Goal: Transaction & Acquisition: Purchase product/service

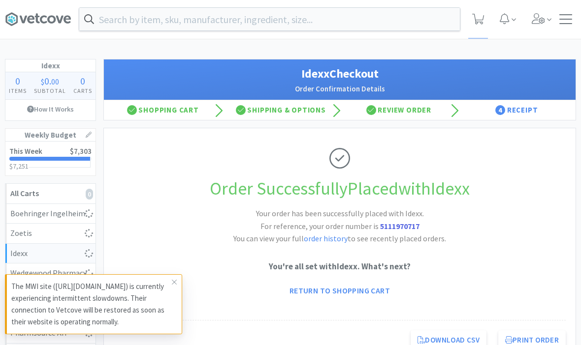
scroll to position [0, 0]
click at [564, 23] on div at bounding box center [565, 19] width 13 height 10
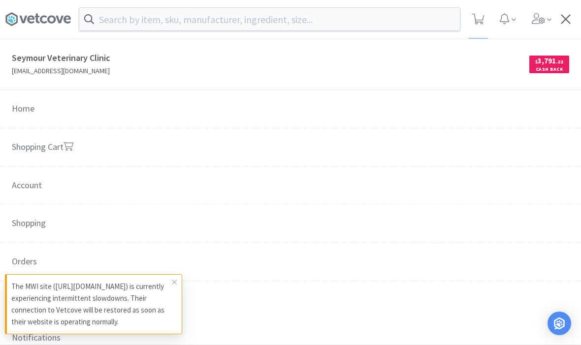
click at [173, 282] on icon at bounding box center [174, 282] width 6 height 8
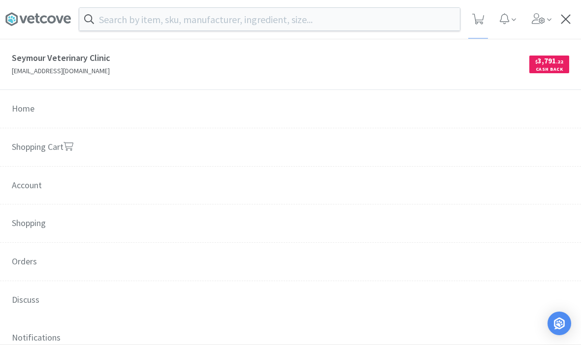
click at [28, 266] on span "Orders" at bounding box center [290, 262] width 581 height 39
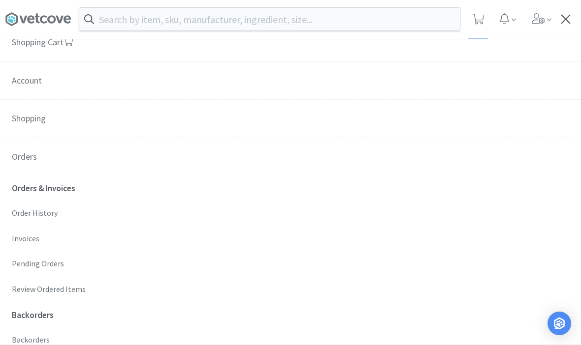
scroll to position [105, 0]
click at [30, 212] on p "Order History" at bounding box center [290, 213] width 557 height 13
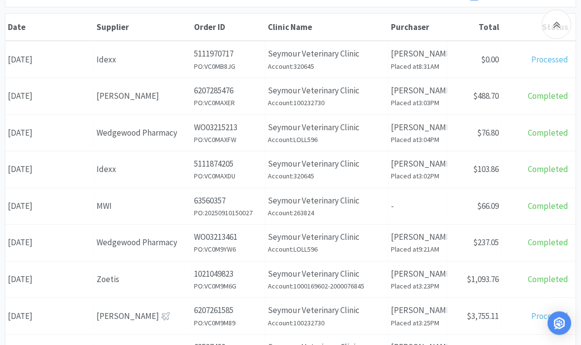
scroll to position [156, 0]
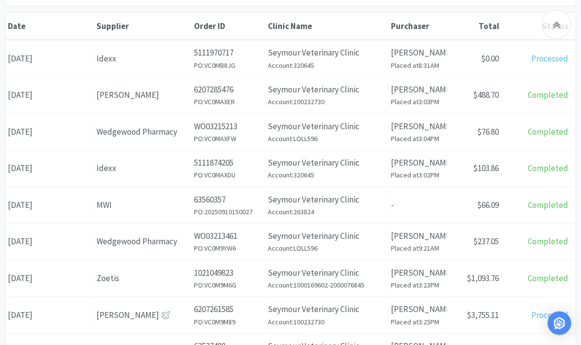
click at [57, 102] on div "Date [DATE]" at bounding box center [49, 95] width 89 height 25
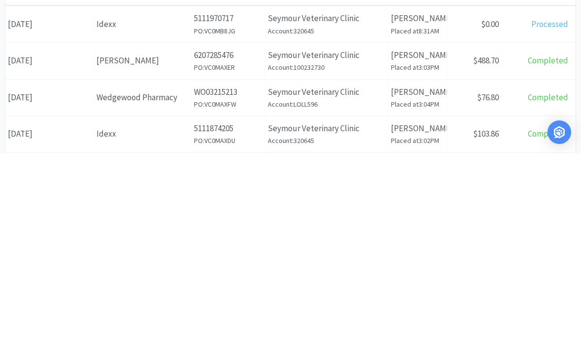
scroll to position [191, 0]
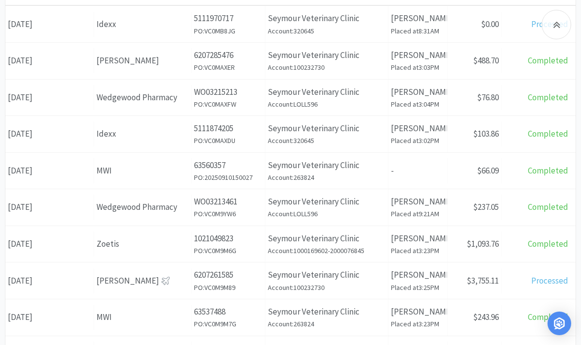
click at [40, 137] on div "Date [DATE]" at bounding box center [49, 134] width 89 height 25
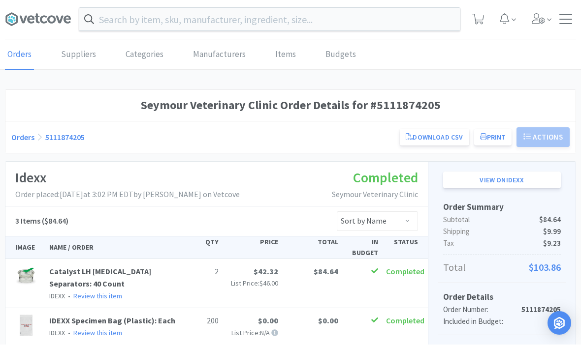
scroll to position [0, 0]
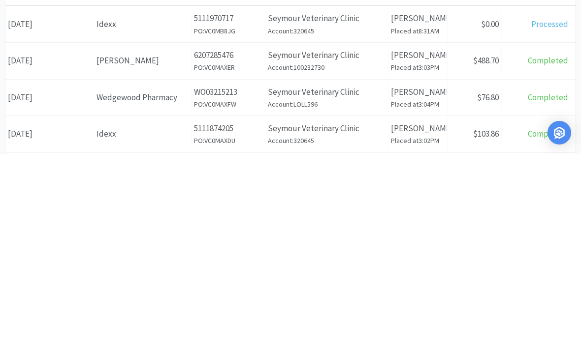
scroll to position [191, 0]
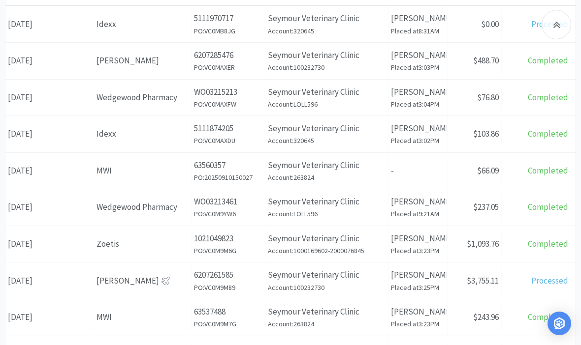
click at [40, 177] on div "Date [DATE]" at bounding box center [49, 170] width 89 height 25
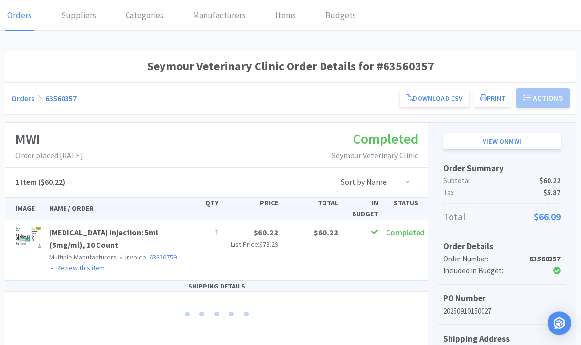
scroll to position [40, 0]
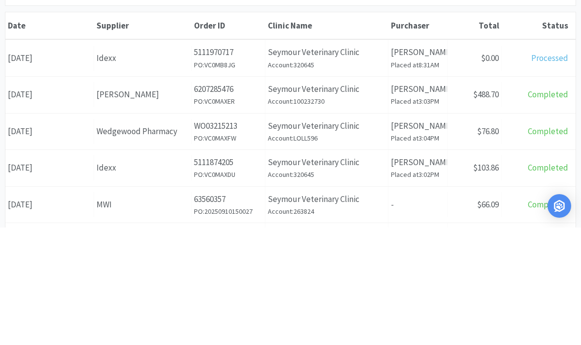
scroll to position [157, 0]
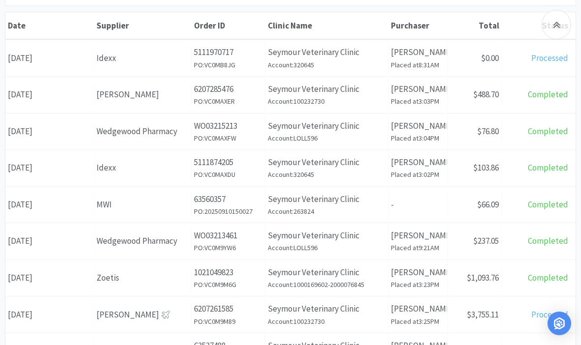
click at [49, 244] on div "Date [DATE]" at bounding box center [49, 241] width 89 height 25
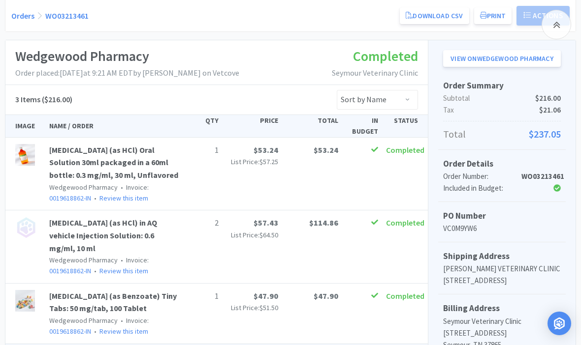
scroll to position [153, 0]
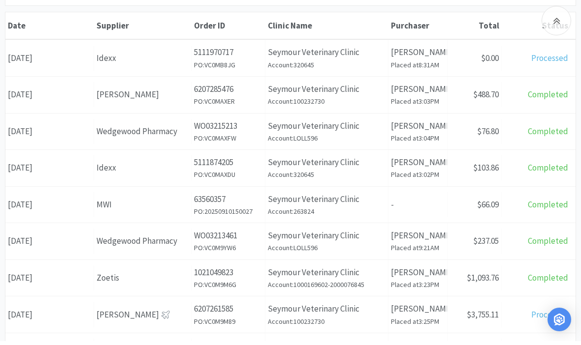
click at [62, 285] on div "Date [DATE]" at bounding box center [49, 282] width 89 height 25
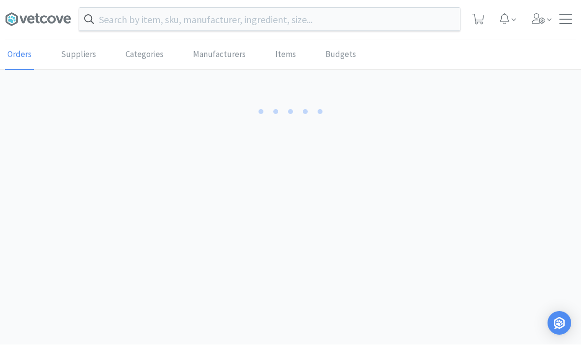
scroll to position [0, 0]
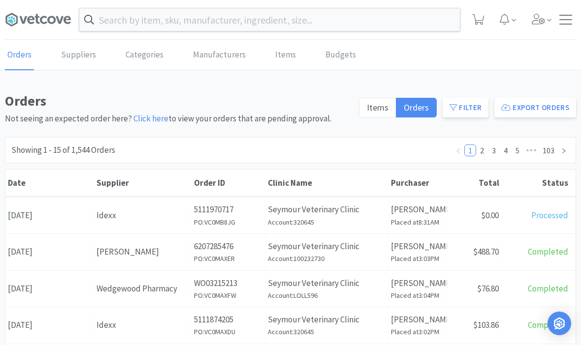
click at [402, 29] on input "text" at bounding box center [269, 19] width 380 height 23
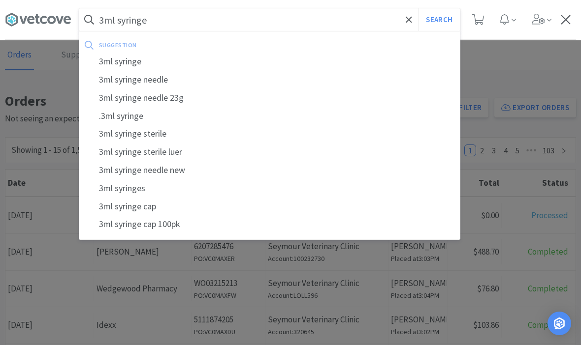
type input "3ml syringe"
click at [438, 20] on button "Search" at bounding box center [438, 19] width 41 height 23
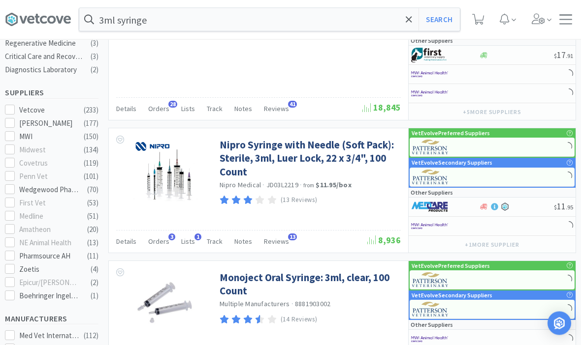
scroll to position [289, 0]
click at [235, 158] on link "Nipro Syringe with Needle (Soft Pack): Sterile, 3ml, Luer Lock, 22 x 3/4", 100 …" at bounding box center [308, 158] width 179 height 40
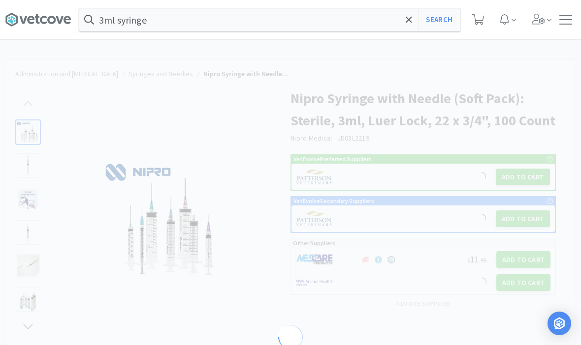
select select "382907"
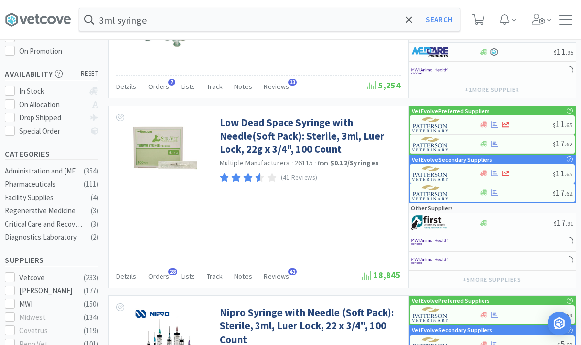
scroll to position [120, 0]
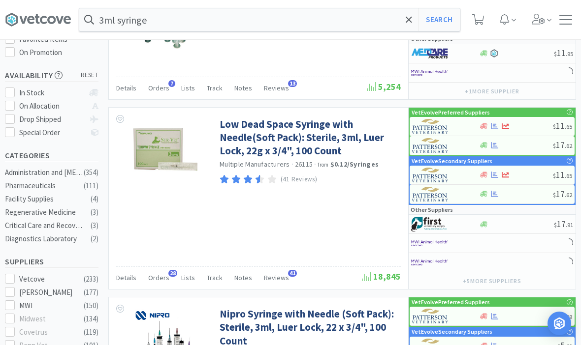
click at [245, 151] on link "Low Dead Space Syringe with Needle(Soft Pack): Sterile, 3ml, Luer Lock, 22g x 3…" at bounding box center [308, 138] width 179 height 40
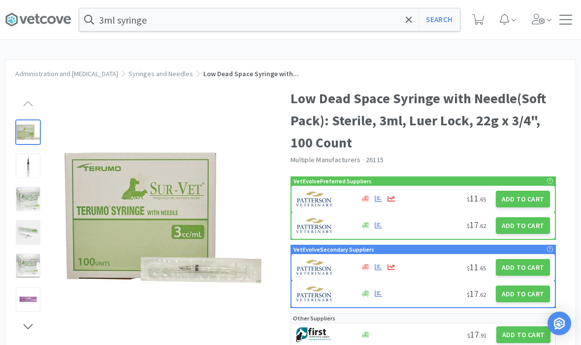
click at [530, 228] on button "Add to Cart" at bounding box center [522, 225] width 54 height 17
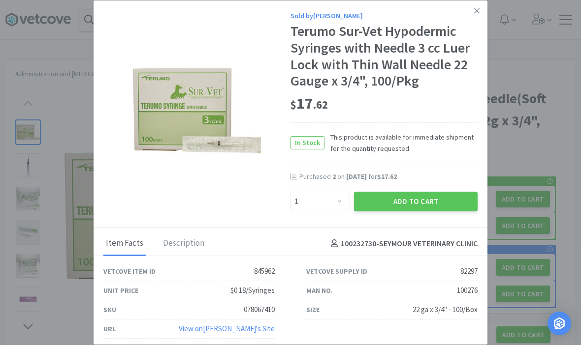
click at [323, 214] on div "Sold by [PERSON_NAME] Terumo Sur-Vet Hypodermic Syringes with Needle 3 cc Luer …" at bounding box center [290, 113] width 394 height 227
click at [305, 204] on select "Enter Quantity 1 2 3 4 5 6 7 8 9 10 11 12 13 14 15 16 17 18 19 20 Enter Quantity" at bounding box center [320, 202] width 60 height 20
select select "3"
click at [398, 199] on button "Add to Cart" at bounding box center [415, 202] width 123 height 20
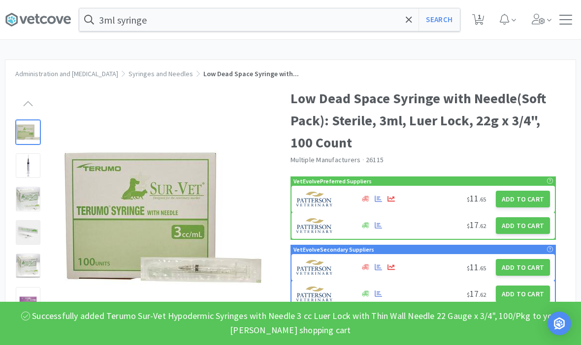
click at [480, 23] on span "1" at bounding box center [478, 16] width 3 height 39
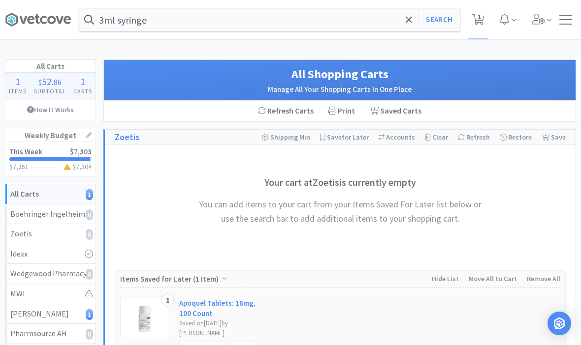
click at [479, 27] on span "1" at bounding box center [478, 16] width 3 height 39
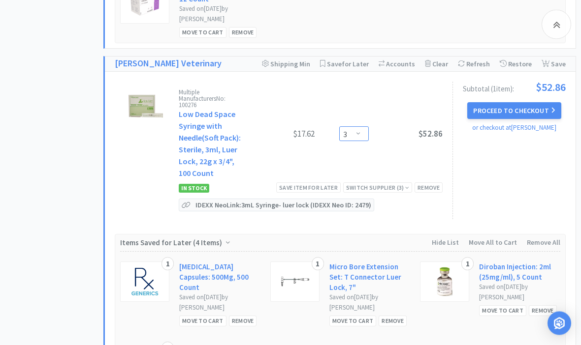
click at [344, 139] on select "Enter Quantity 1 2 3 4 5 6 7 8 9 10 11 12 13 14 15 16 17 18 19 20 Enter Quantity" at bounding box center [354, 134] width 30 height 15
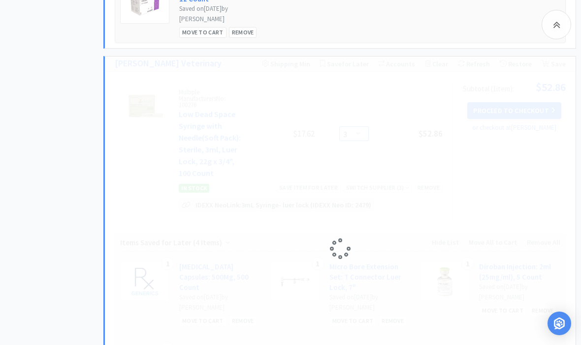
select select "2"
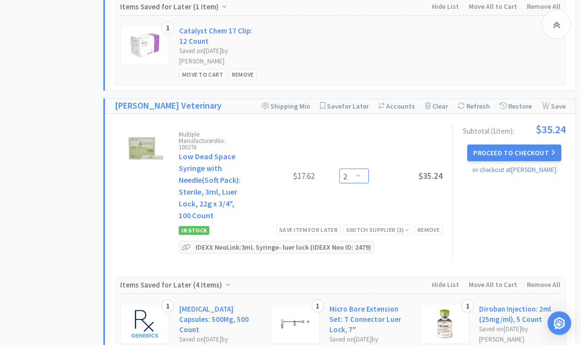
scroll to position [534, 0]
click at [368, 231] on div "Switch Supplier ( 3 )" at bounding box center [377, 229] width 63 height 9
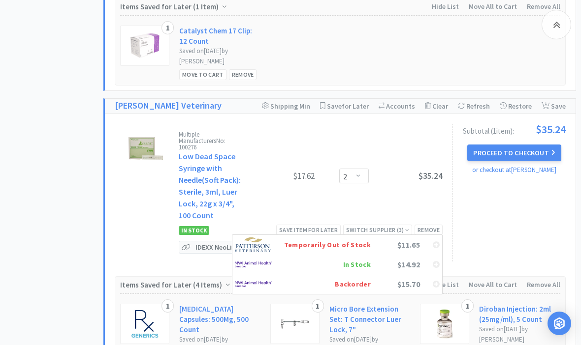
click at [262, 271] on img at bounding box center [253, 264] width 37 height 15
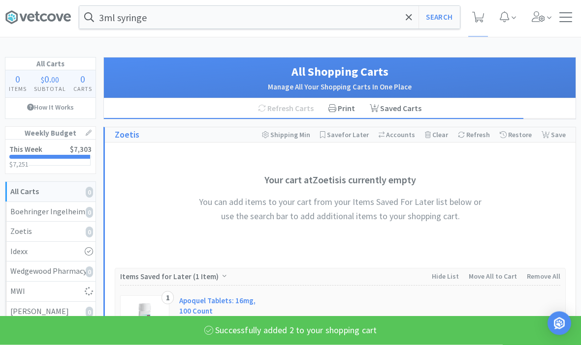
scroll to position [0, 0]
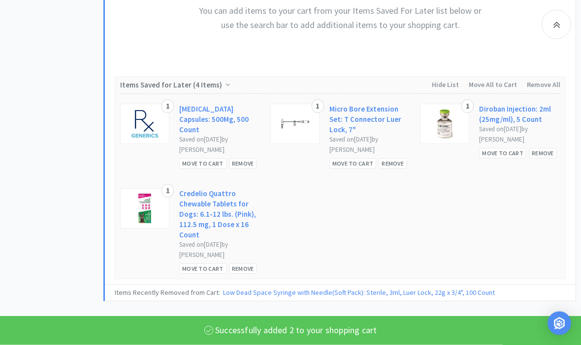
select select "2"
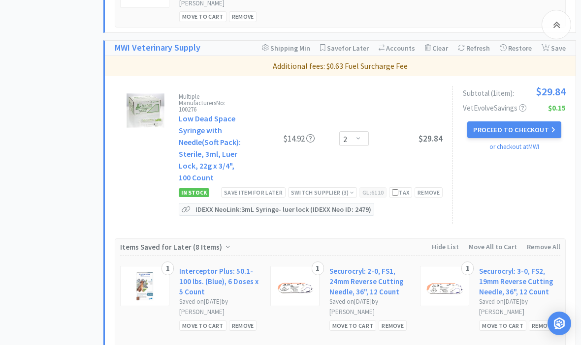
scroll to position [592, 0]
click at [520, 127] on button "Proceed to Checkout" at bounding box center [513, 130] width 93 height 17
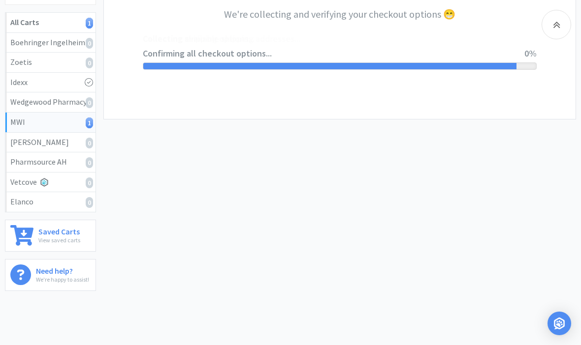
select select "STD_"
select select "FED"
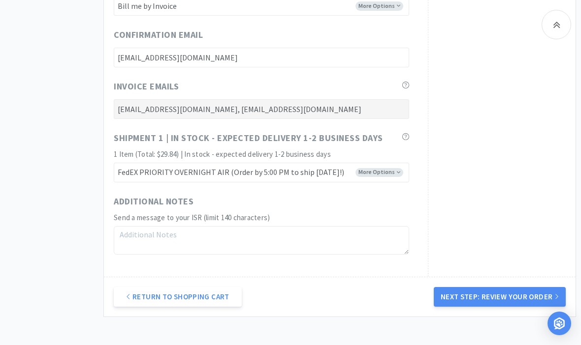
scroll to position [550, 0]
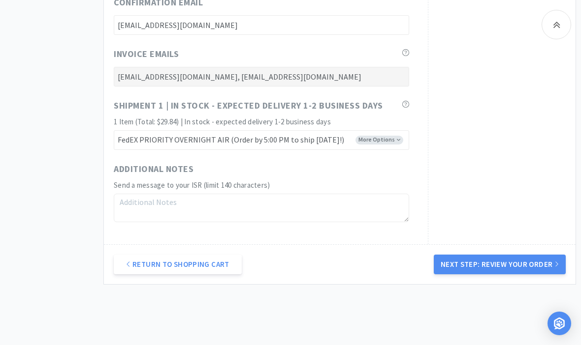
click at [512, 263] on button "Next Step: Review Your Order" at bounding box center [499, 265] width 132 height 20
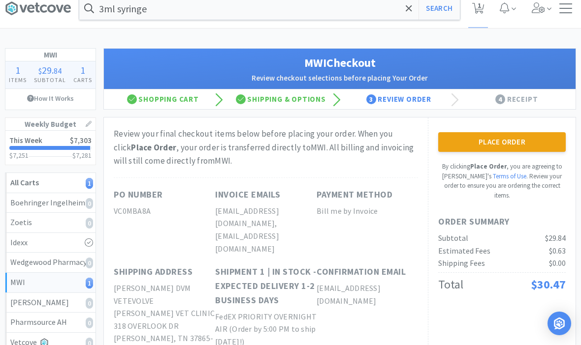
scroll to position [11, 0]
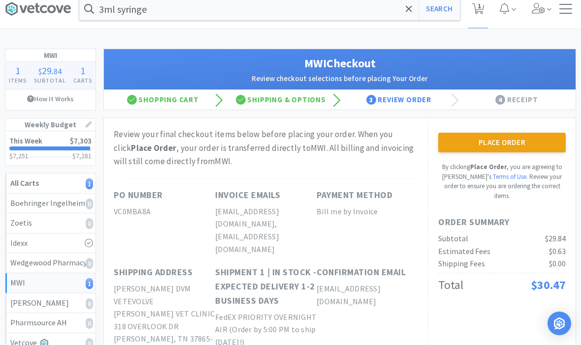
click at [522, 144] on button "Place Order" at bounding box center [501, 143] width 127 height 20
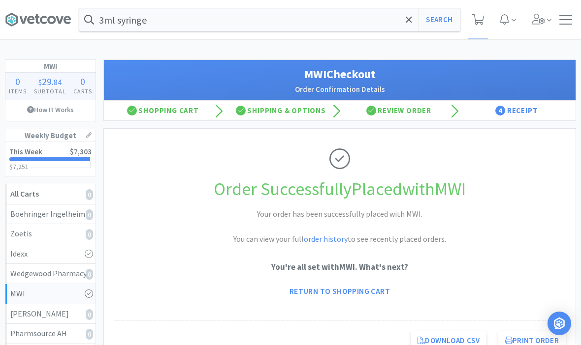
click at [412, 26] on span at bounding box center [408, 19] width 11 height 21
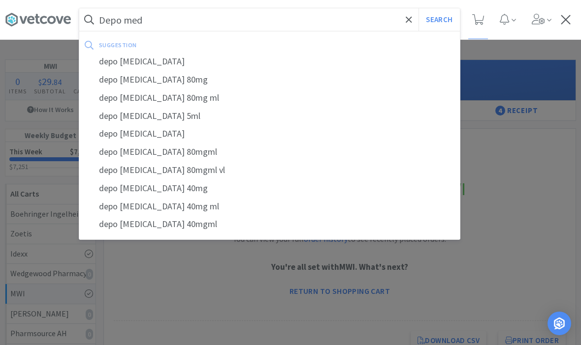
click at [119, 59] on div "depo [MEDICAL_DATA]" at bounding box center [269, 62] width 380 height 18
type input "depo [MEDICAL_DATA]"
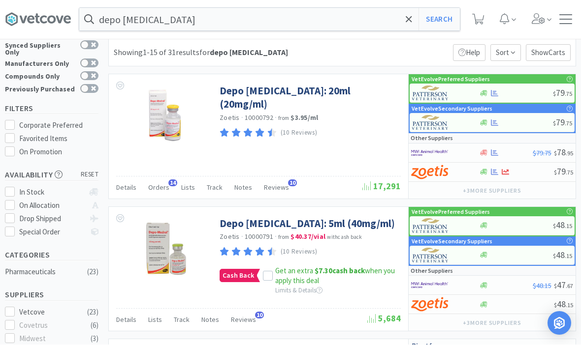
scroll to position [21, 0]
click at [247, 91] on link "Depo [MEDICAL_DATA]: 20ml (20mg/ml)" at bounding box center [308, 97] width 179 height 27
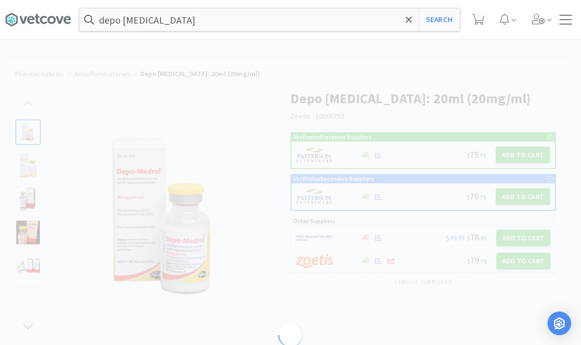
select select "80948"
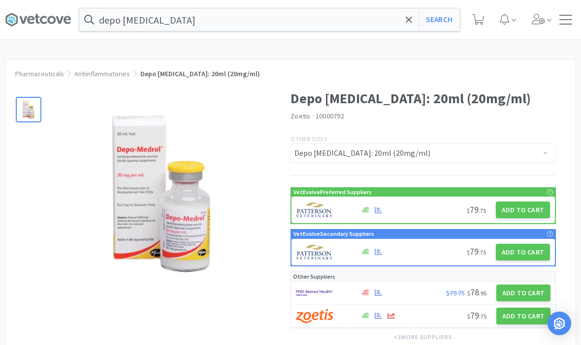
click at [524, 210] on button "Add to Cart" at bounding box center [522, 210] width 54 height 17
select select "1"
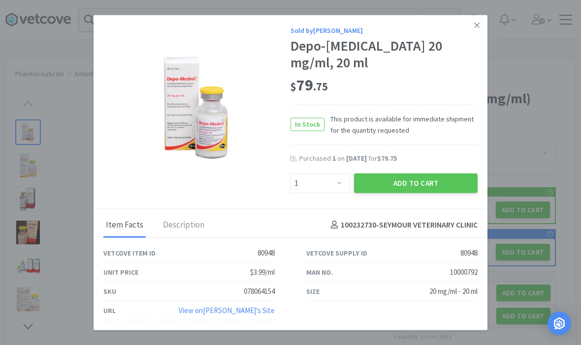
click at [434, 189] on div "Sold by [PERSON_NAME] Depo-[MEDICAL_DATA] 20 mg/ml, 20 ml $ 79 . 75 In Stock Th…" at bounding box center [290, 112] width 394 height 194
click at [436, 194] on div "Sold by [PERSON_NAME] Depo-[MEDICAL_DATA] 20 mg/ml, 20 ml $ 79 . 75 In Stock Th…" at bounding box center [290, 112] width 394 height 194
click at [423, 196] on div "Sold by [PERSON_NAME] Depo-[MEDICAL_DATA] 20 mg/ml, 20 ml $ 79 . 75 In Stock Th…" at bounding box center [290, 112] width 394 height 194
click at [422, 183] on button "Add to Cart" at bounding box center [415, 183] width 123 height 20
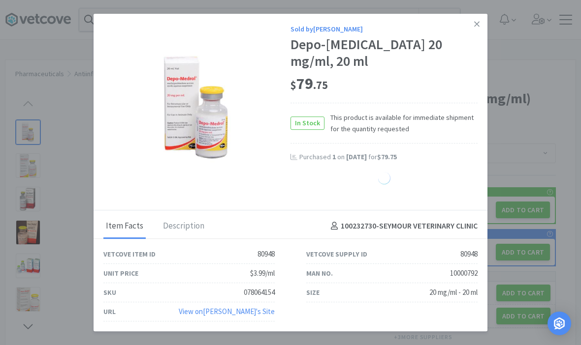
select select "1"
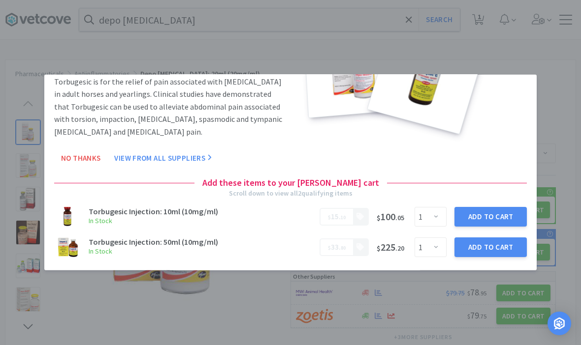
scroll to position [67, 0]
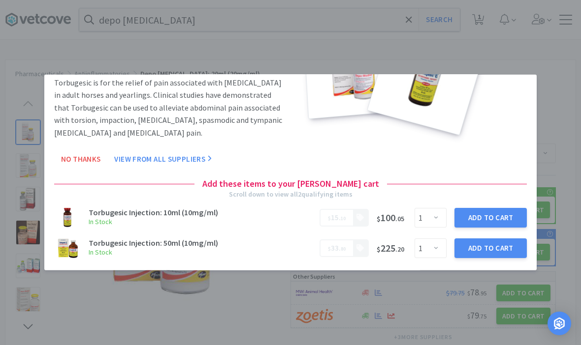
click at [75, 179] on div "Add these items to your [PERSON_NAME] cart Scroll down to view all 2 qualifying…" at bounding box center [290, 184] width 472 height 14
click at [67, 175] on div "Additional Cash Back Available Combine Depo [MEDICAL_DATA] with Torbugesic -- A…" at bounding box center [290, 139] width 492 height 264
click at [87, 181] on div "Add these items to your [PERSON_NAME] cart Scroll down to view all 2 qualifying…" at bounding box center [290, 184] width 472 height 14
click at [65, 166] on button "No Thanks" at bounding box center [80, 159] width 53 height 20
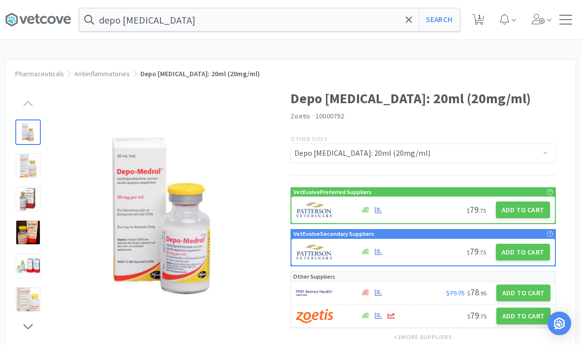
click at [480, 39] on span "1" at bounding box center [478, 19] width 20 height 39
select select "1"
